Goal: Check status: Check status

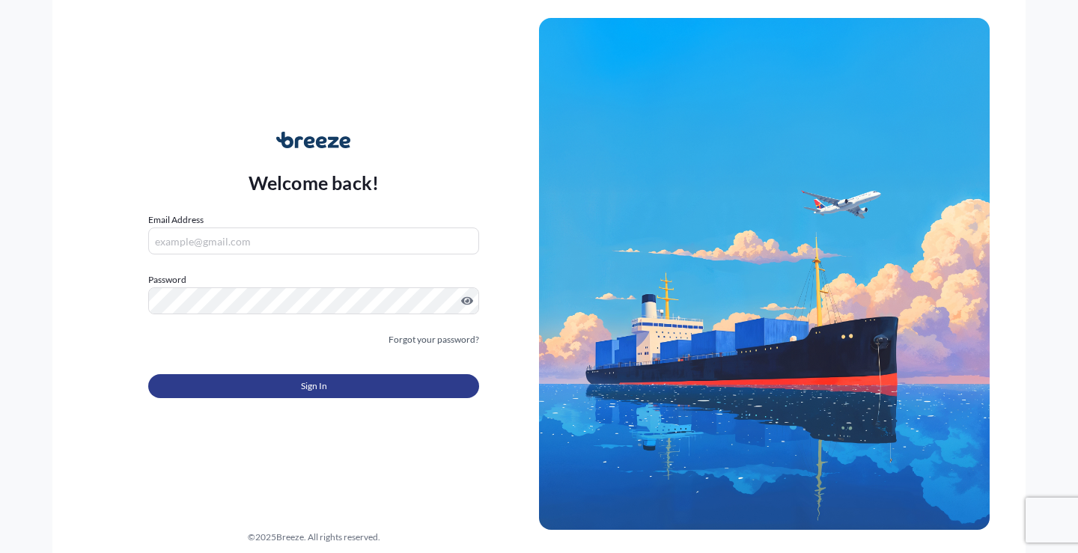
type input "[EMAIL_ADDRESS][DOMAIN_NAME]"
click at [348, 388] on button "Sign In" at bounding box center [313, 386] width 331 height 24
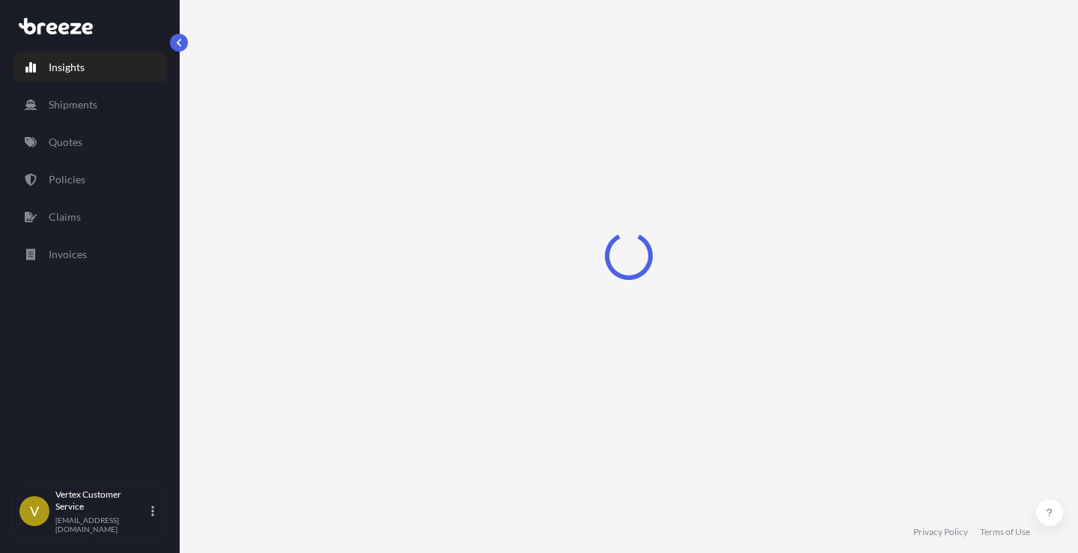
select select "2025"
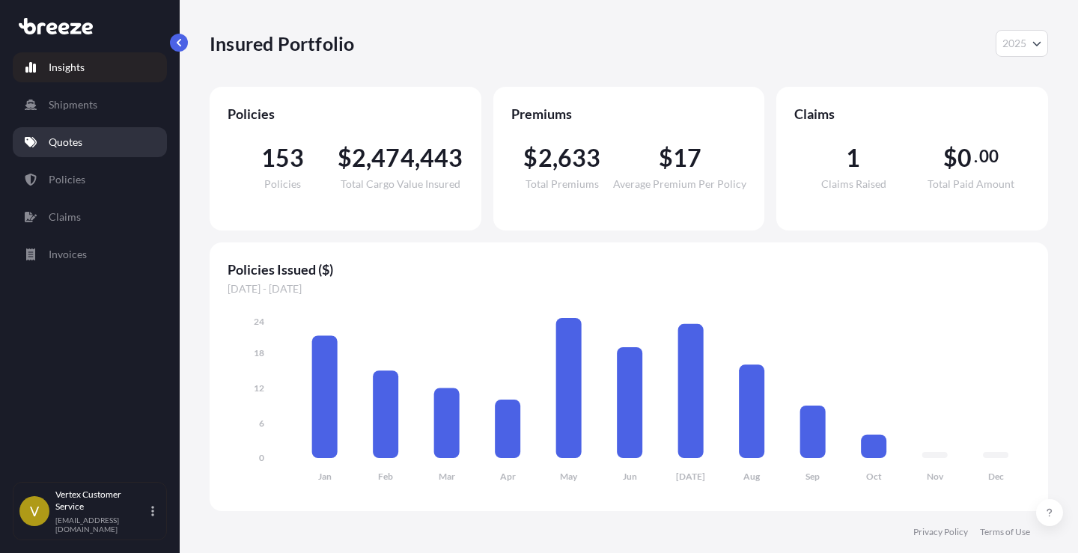
click at [76, 142] on p "Quotes" at bounding box center [66, 142] width 34 height 15
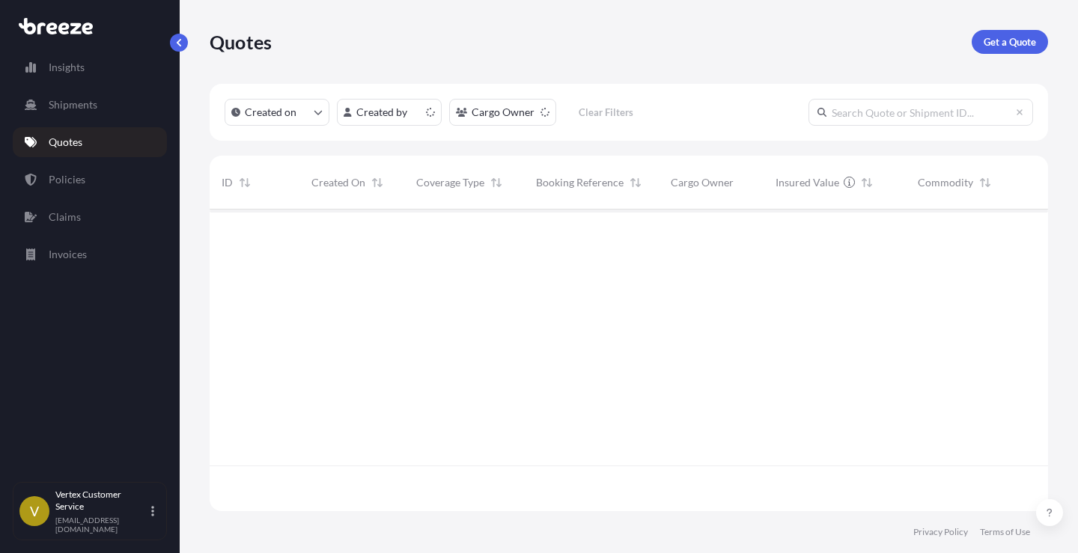
scroll to position [299, 827]
click at [942, 116] on input "text" at bounding box center [921, 112] width 225 height 27
type input "V"
paste input "501344"
type input "501344"
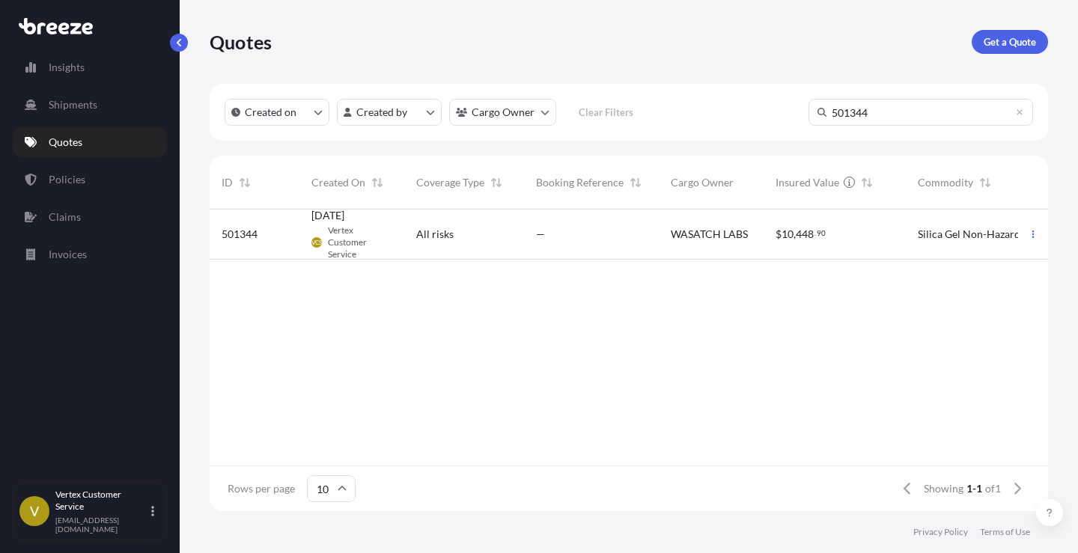
click at [341, 231] on span "Vertex Customer Service" at bounding box center [360, 243] width 64 height 36
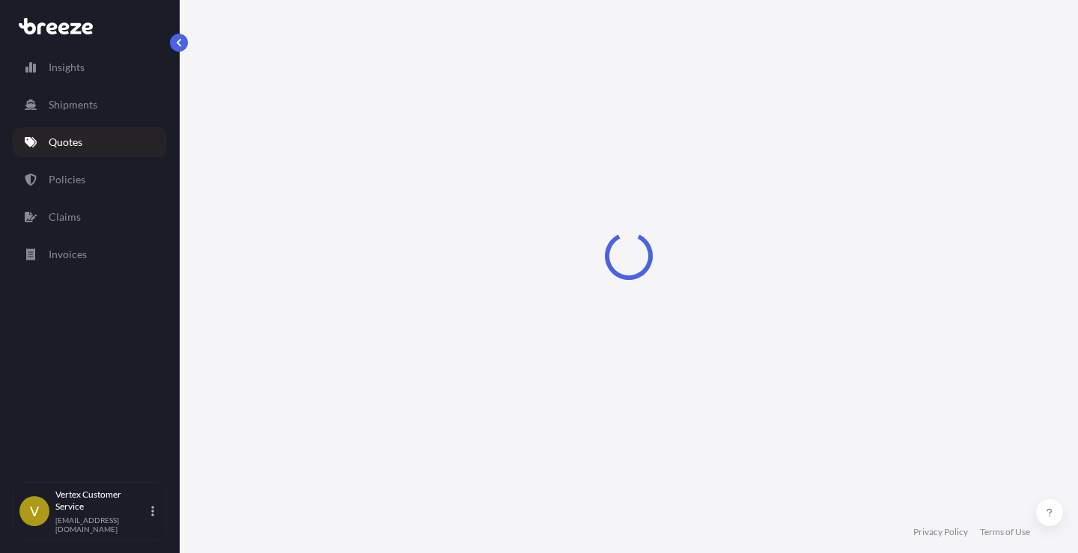
select select "Road"
select select "1"
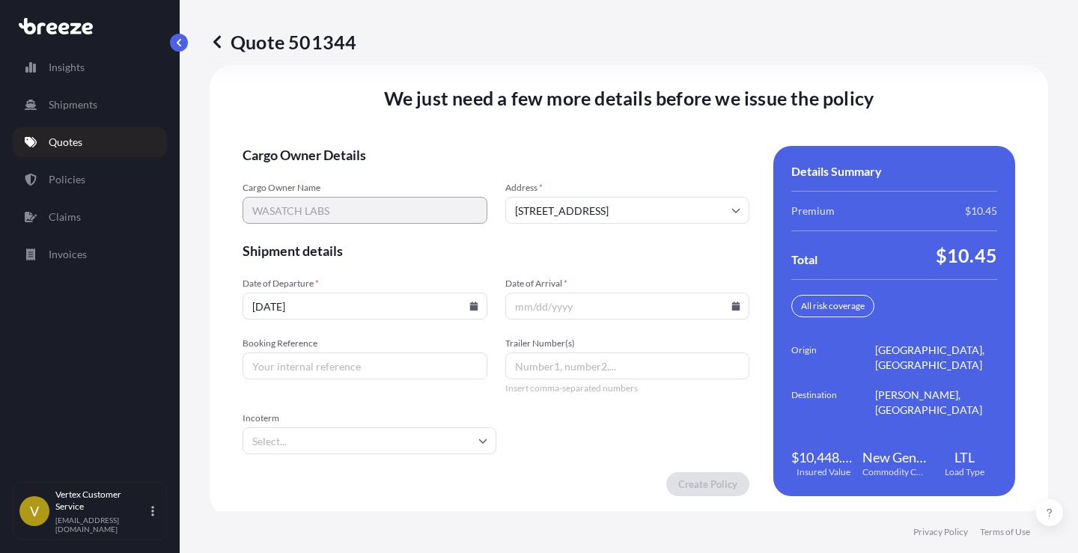
scroll to position [2115, 0]
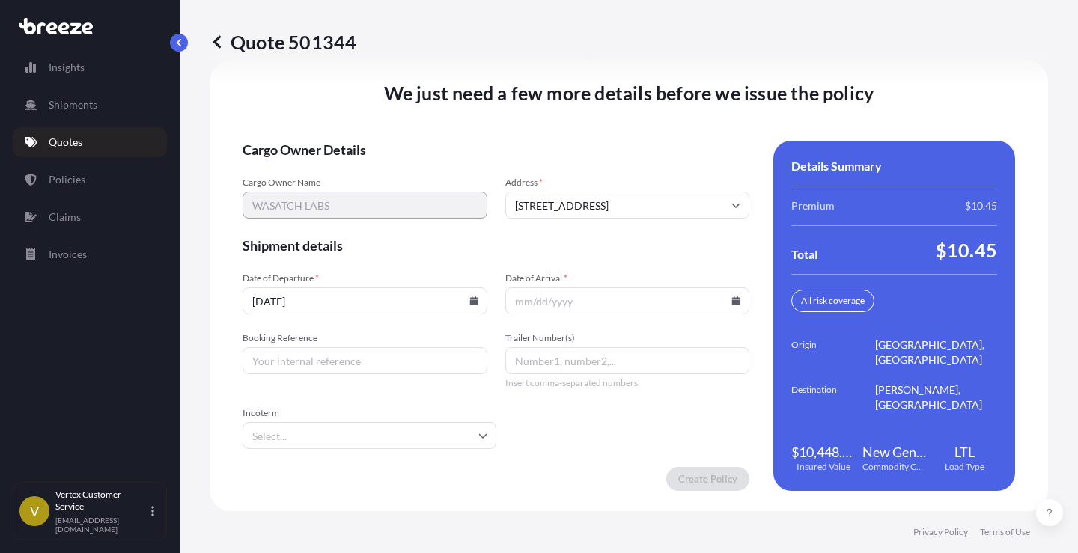
click at [386, 297] on input "[DATE]" at bounding box center [365, 301] width 245 height 27
click at [471, 300] on icon at bounding box center [474, 301] width 8 height 9
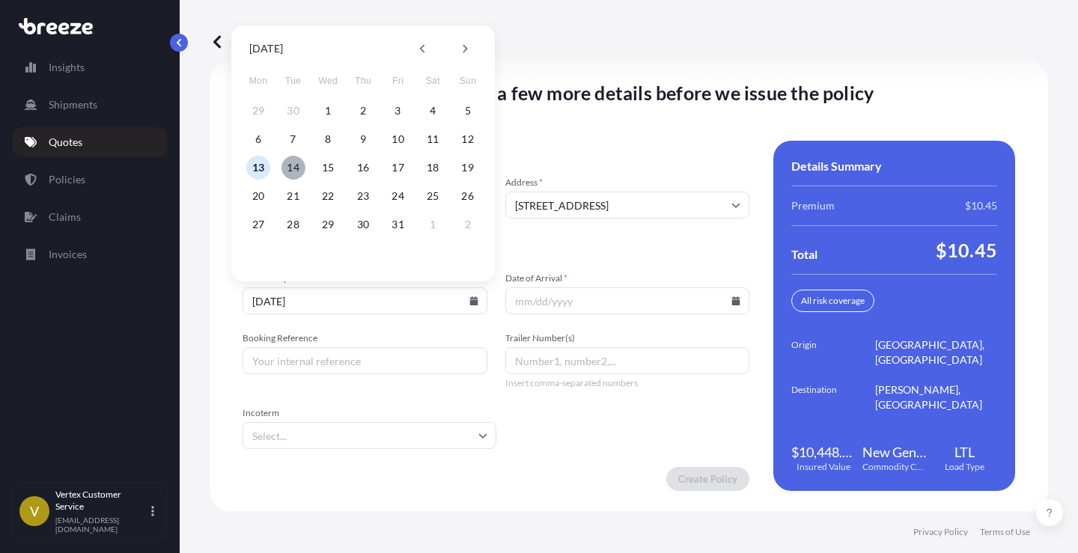
click at [293, 162] on button "14" at bounding box center [294, 168] width 24 height 24
type input "[DATE]"
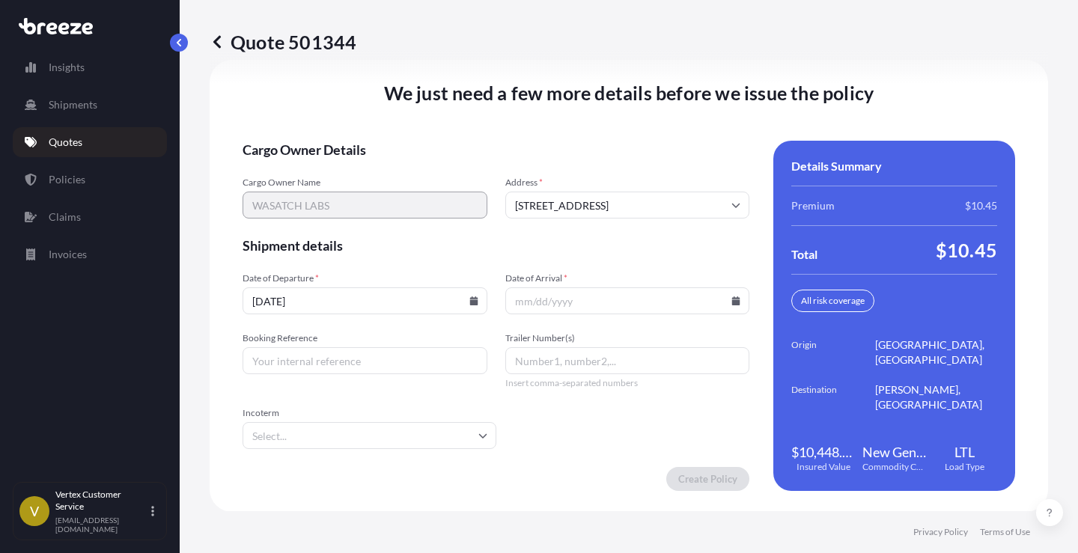
click at [732, 303] on icon at bounding box center [736, 301] width 8 height 9
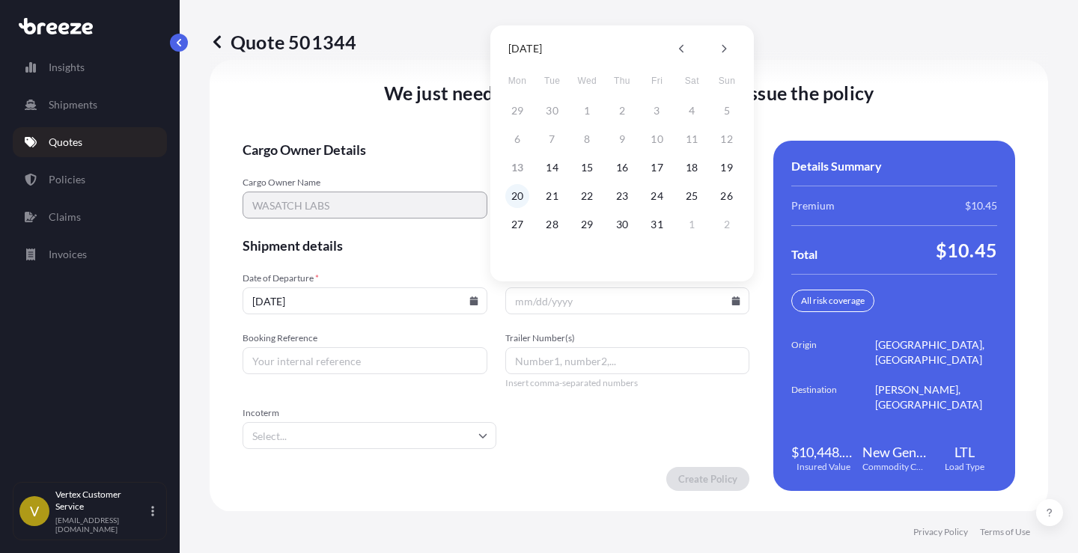
click at [519, 198] on button "20" at bounding box center [517, 196] width 24 height 24
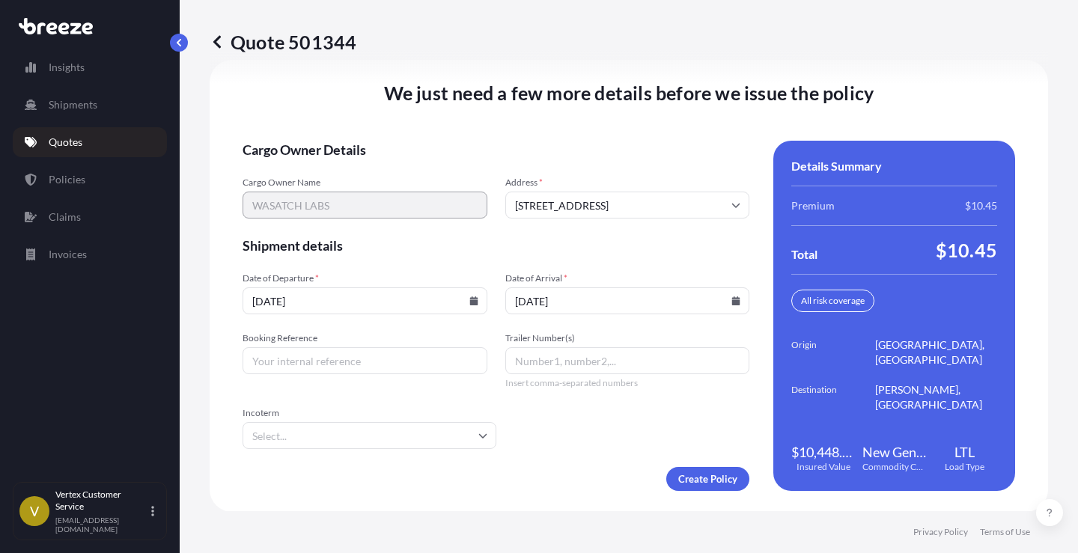
type input "[DATE]"
drag, startPoint x: 401, startPoint y: 368, endPoint x: 425, endPoint y: 349, distance: 31.0
click at [403, 368] on input "Booking Reference" at bounding box center [365, 360] width 245 height 27
click at [375, 364] on input "Booking Reference" at bounding box center [365, 360] width 245 height 27
paste input "125558085"
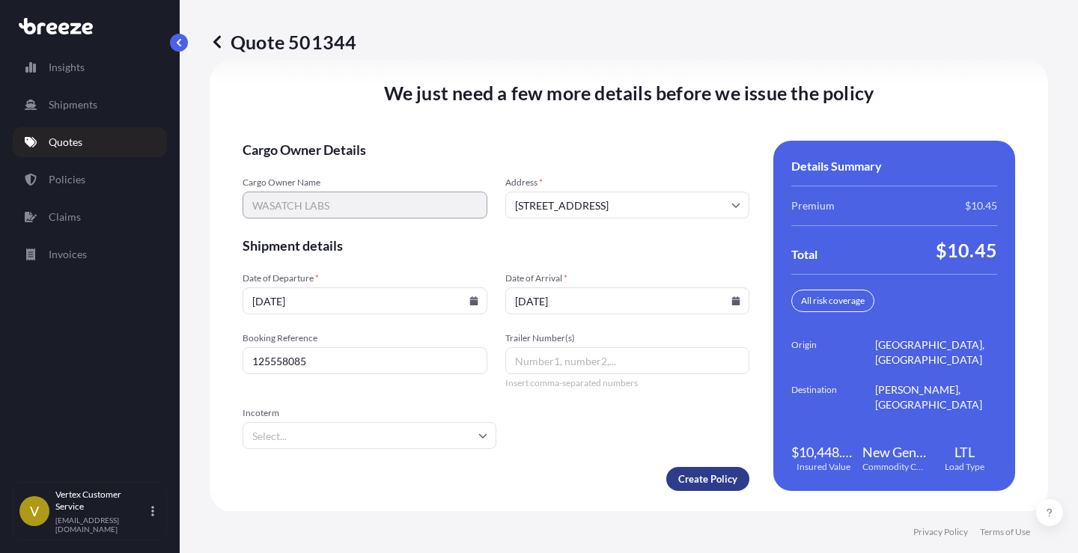
type input "125558085"
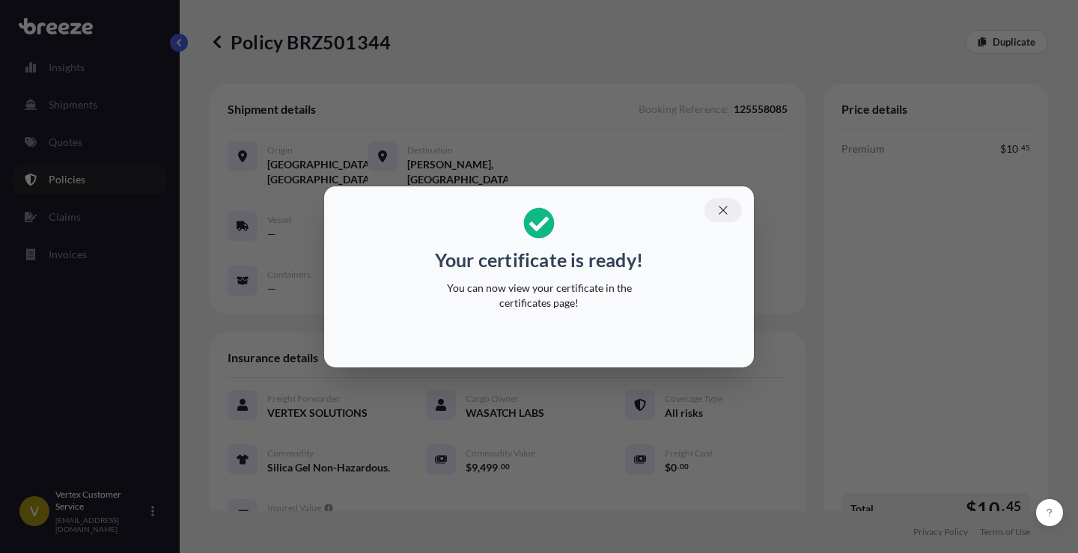
click at [723, 210] on icon "button" at bounding box center [723, 210] width 8 height 8
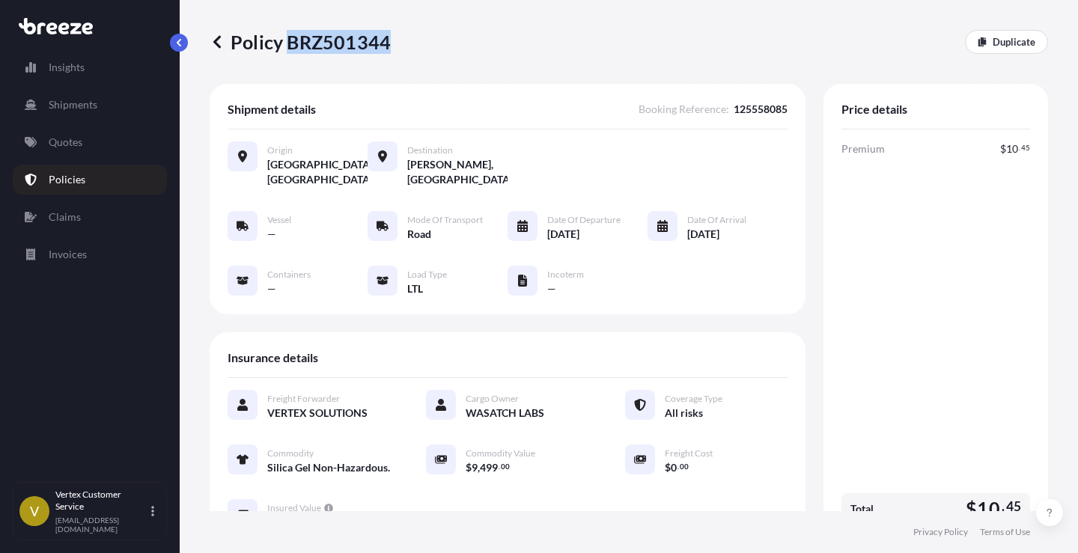
drag, startPoint x: 290, startPoint y: 39, endPoint x: 386, endPoint y: 40, distance: 95.9
click at [386, 40] on p "Policy BRZ501344" at bounding box center [300, 42] width 181 height 24
copy p "BRZ501344"
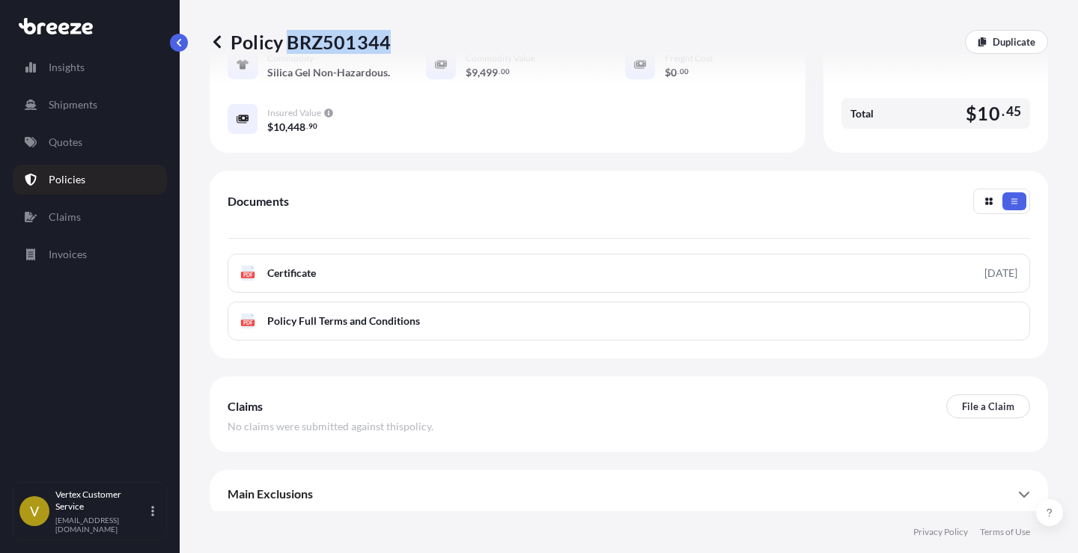
scroll to position [417, 0]
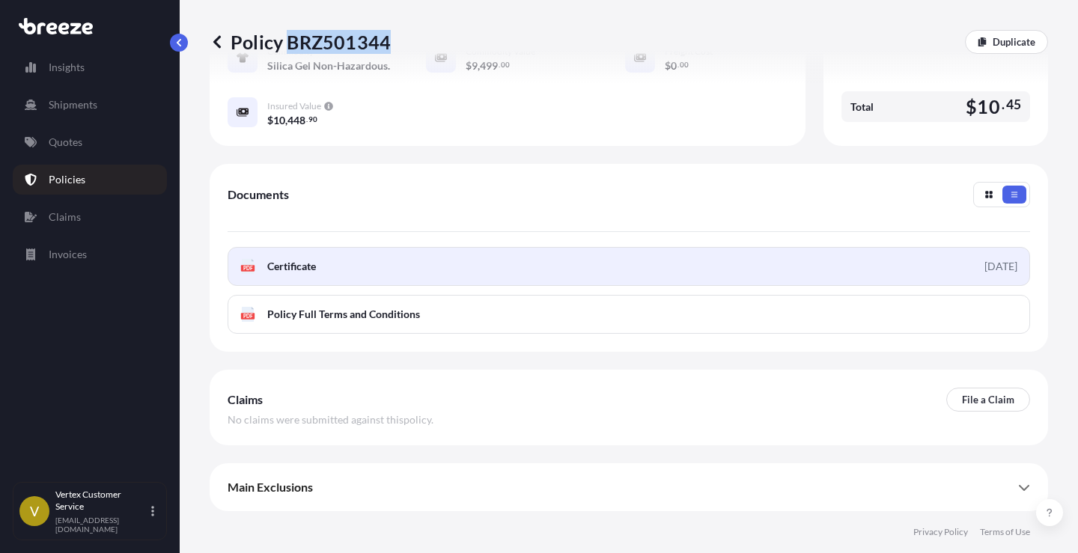
click at [299, 267] on span "Certificate" at bounding box center [291, 266] width 49 height 15
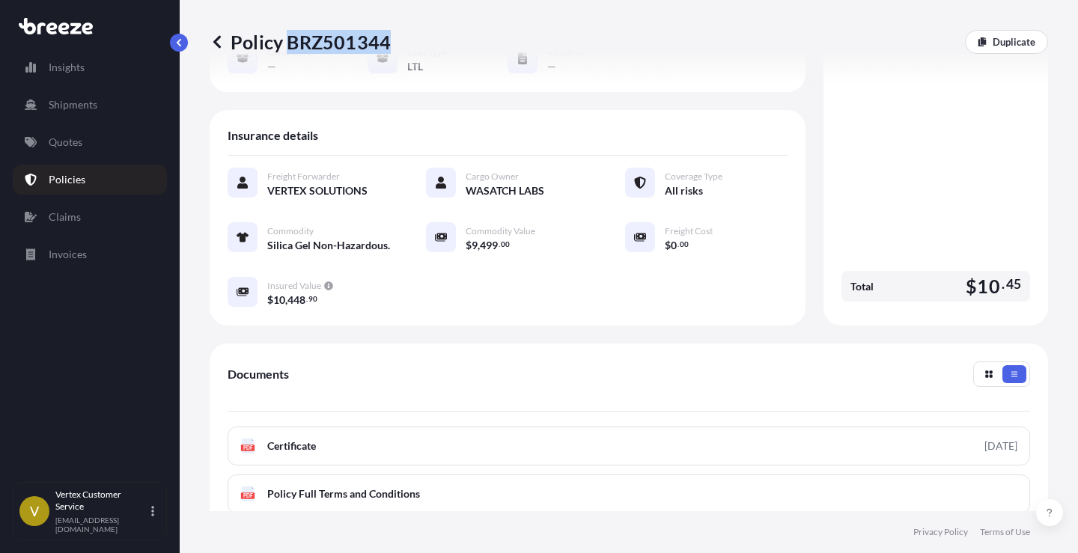
scroll to position [0, 0]
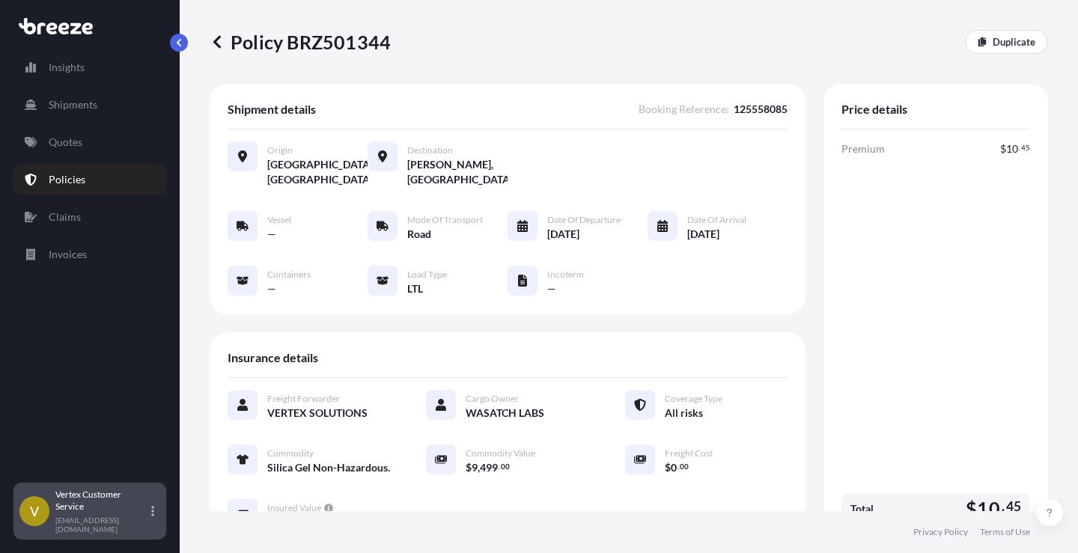
click at [149, 506] on div "Vertex Customer Service [EMAIL_ADDRESS][DOMAIN_NAME]" at bounding box center [107, 511] width 105 height 45
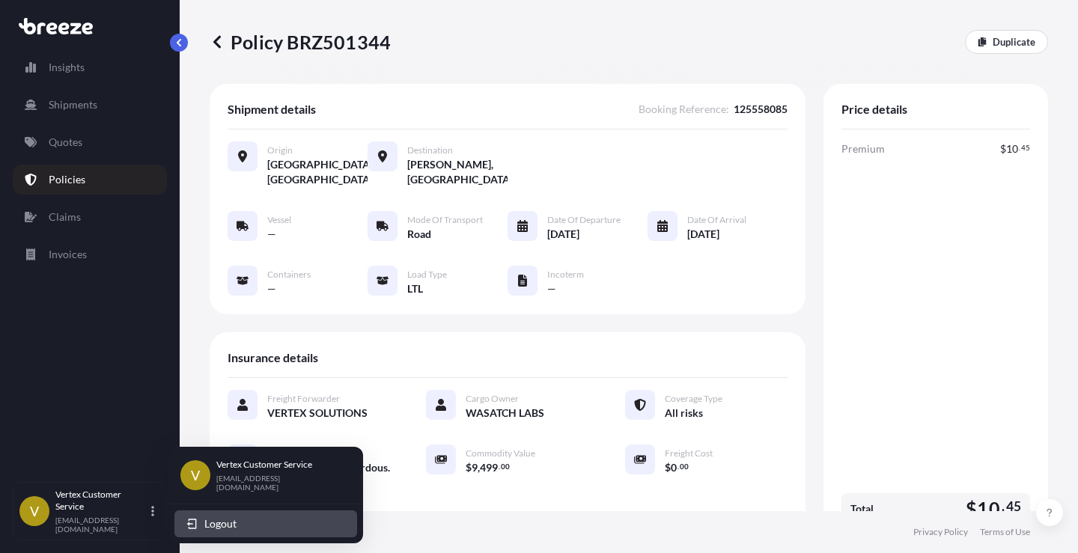
click at [234, 522] on span "Logout" at bounding box center [220, 524] width 32 height 15
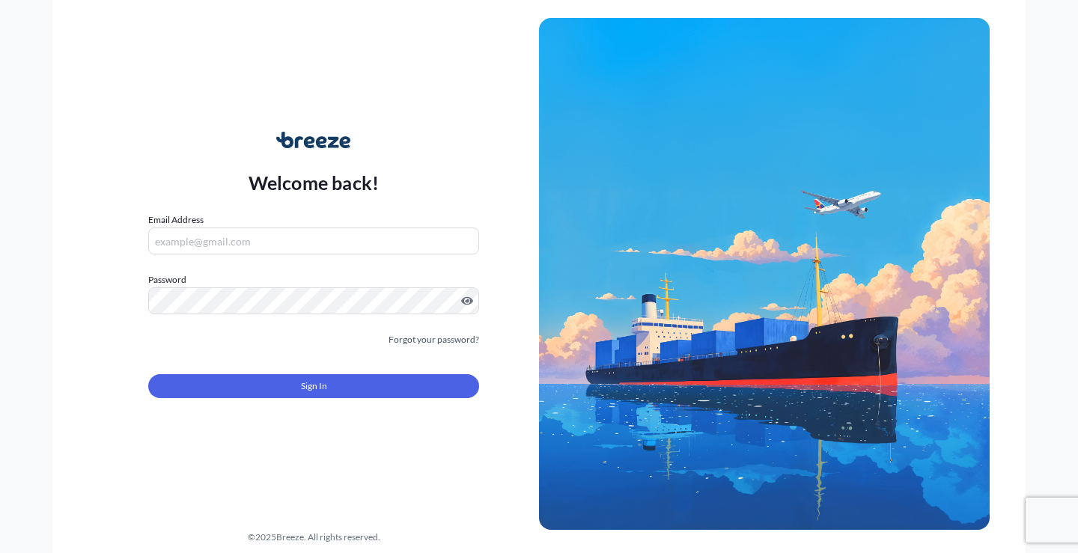
type input "[EMAIL_ADDRESS][DOMAIN_NAME]"
